Goal: Information Seeking & Learning: Understand process/instructions

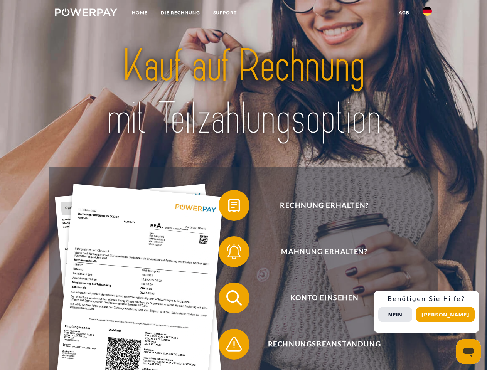
click at [86, 13] on img at bounding box center [86, 12] width 62 height 8
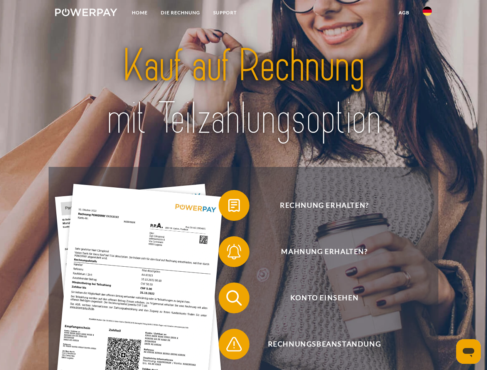
click at [427, 13] on img at bounding box center [426, 11] width 9 height 9
click at [403, 13] on link "agb" at bounding box center [404, 13] width 24 height 14
click at [228, 207] on span at bounding box center [222, 205] width 39 height 39
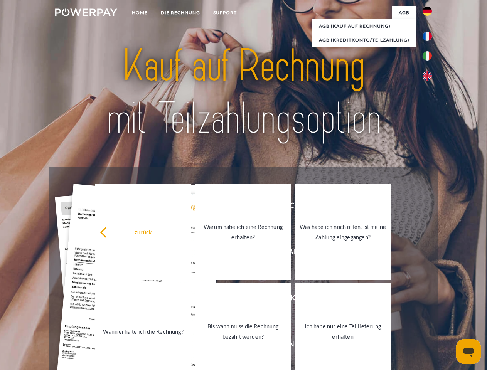
click at [228, 253] on link "Warum habe ich eine Rechnung erhalten?" at bounding box center [243, 232] width 96 height 96
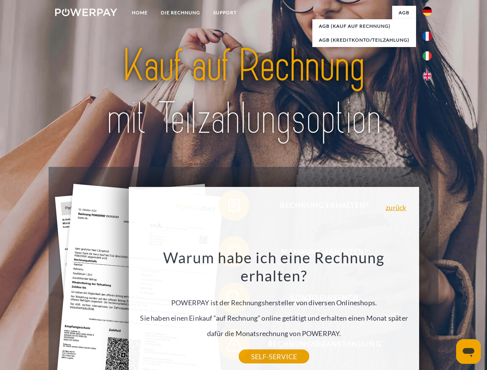
click at [228, 299] on div "Rechnung erhalten? Mahnung erhalten? Konto einsehen" at bounding box center [243, 321] width 389 height 308
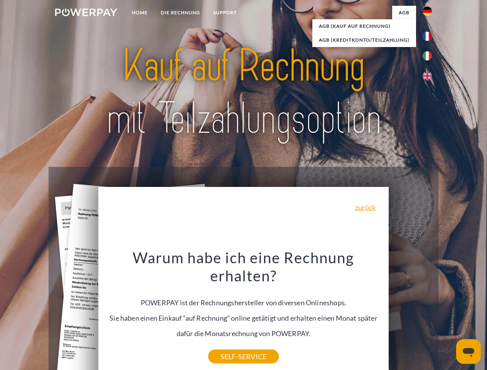
click at [228, 346] on div "Warum habe ich eine Rechnung erhalten? POWERPAY ist der Rechnungshersteller von…" at bounding box center [243, 302] width 281 height 108
click at [429, 312] on div "Rechnung erhalten? Mahnung erhalten? Konto einsehen" at bounding box center [243, 321] width 389 height 308
click at [410, 313] on span "Konto einsehen" at bounding box center [324, 297] width 189 height 31
click at [448, 314] on header "Home DIE RECHNUNG SUPPORT" at bounding box center [243, 266] width 487 height 532
